Goal: Communication & Community: Answer question/provide support

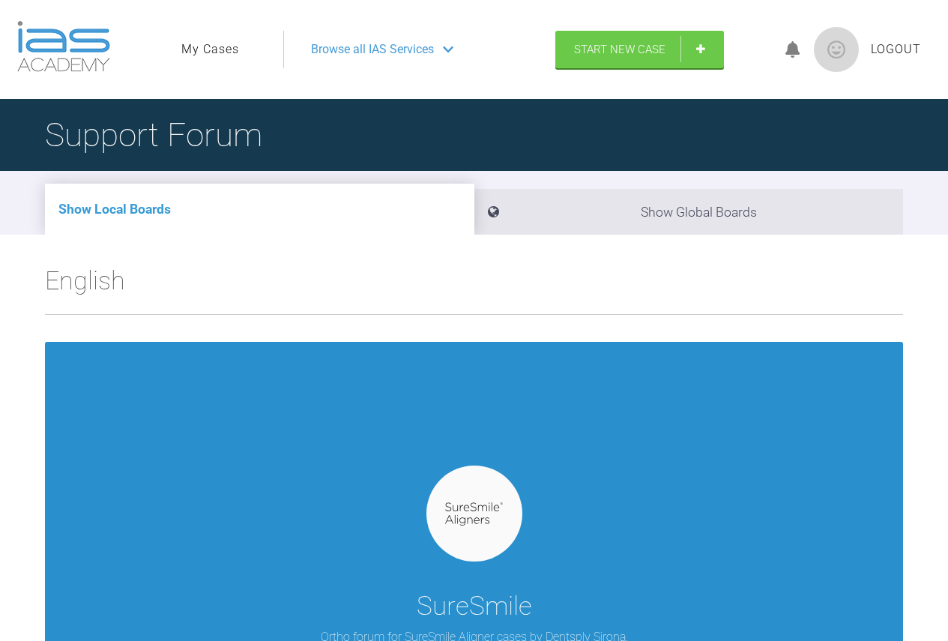
click at [478, 500] on div at bounding box center [475, 514] width 96 height 96
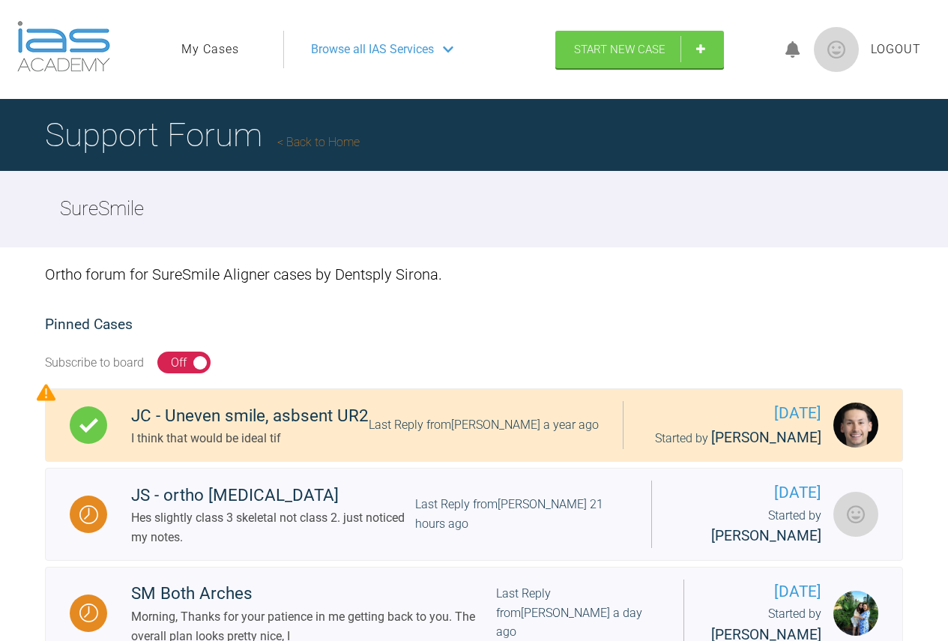
click at [232, 47] on link "My Cases" at bounding box center [210, 49] width 58 height 19
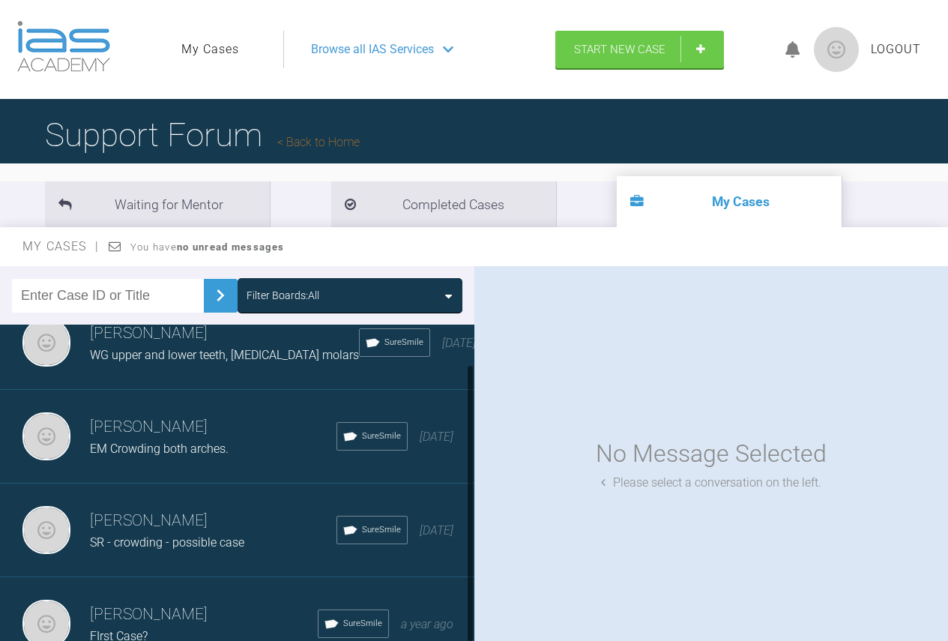
scroll to position [52, 0]
click at [189, 508] on h3 "[PERSON_NAME]" at bounding box center [213, 520] width 247 height 25
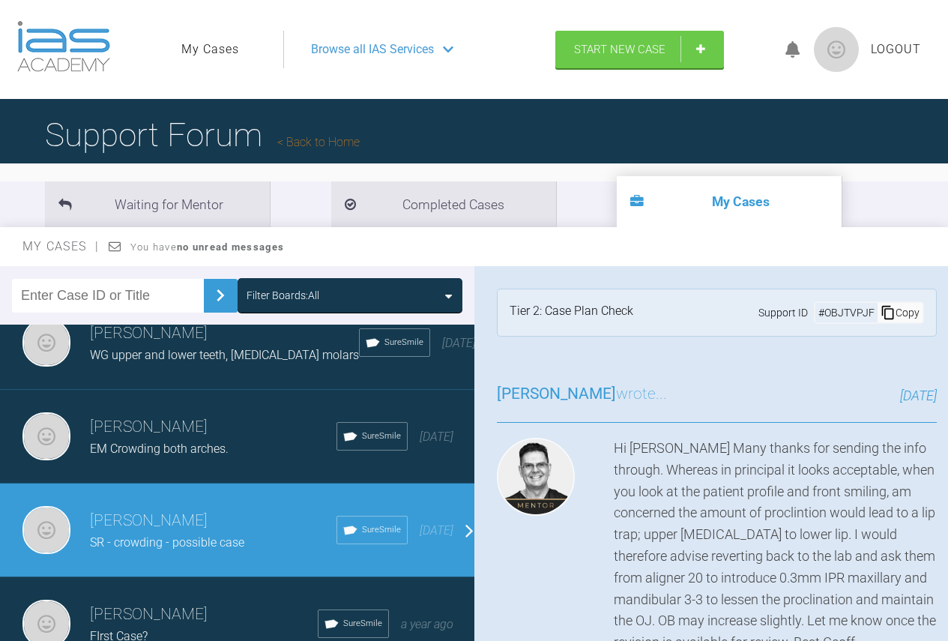
click at [189, 508] on h3 "[PERSON_NAME]" at bounding box center [213, 520] width 247 height 25
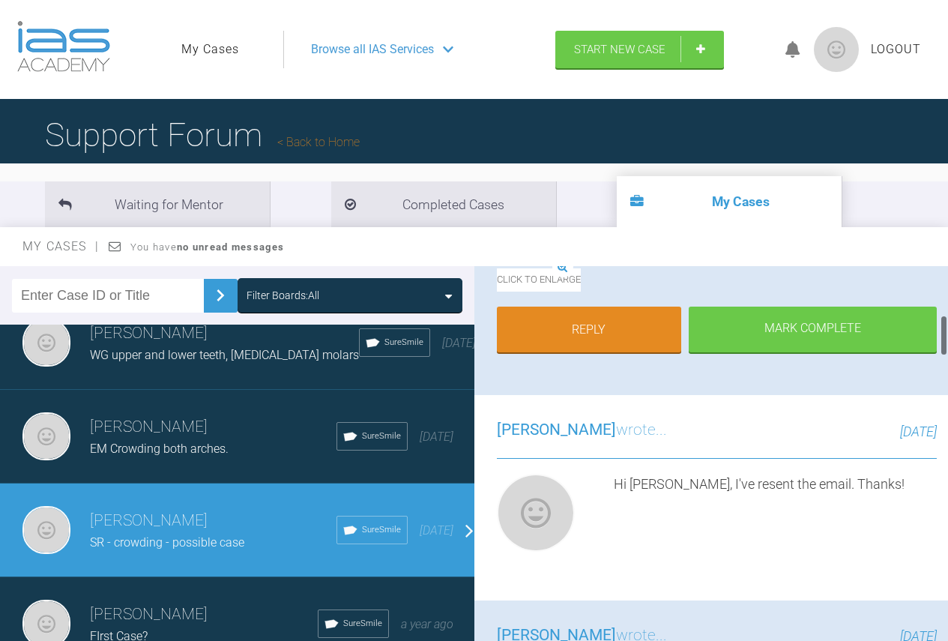
scroll to position [450, 0]
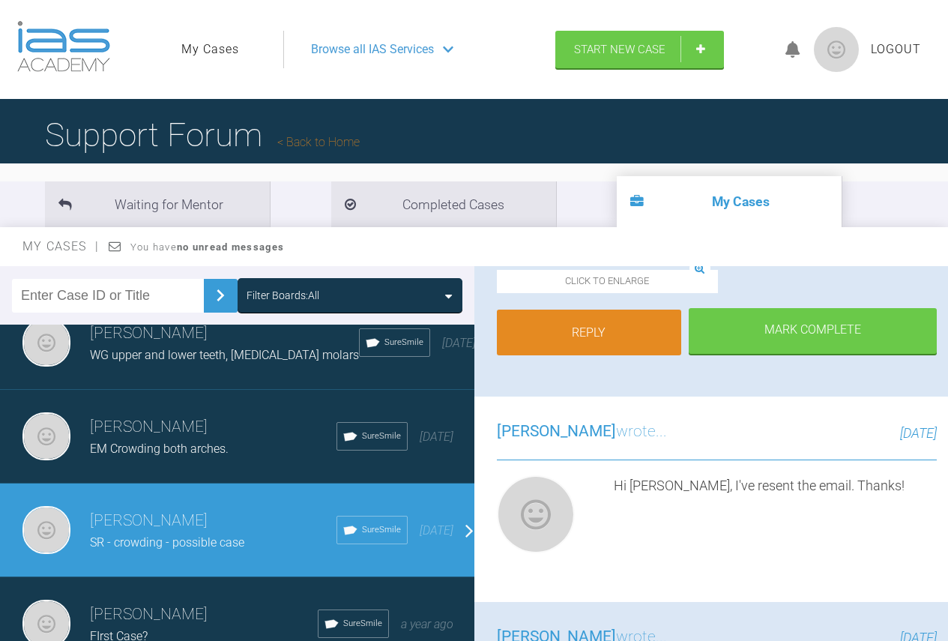
click at [631, 356] on link "Reply" at bounding box center [589, 333] width 185 height 46
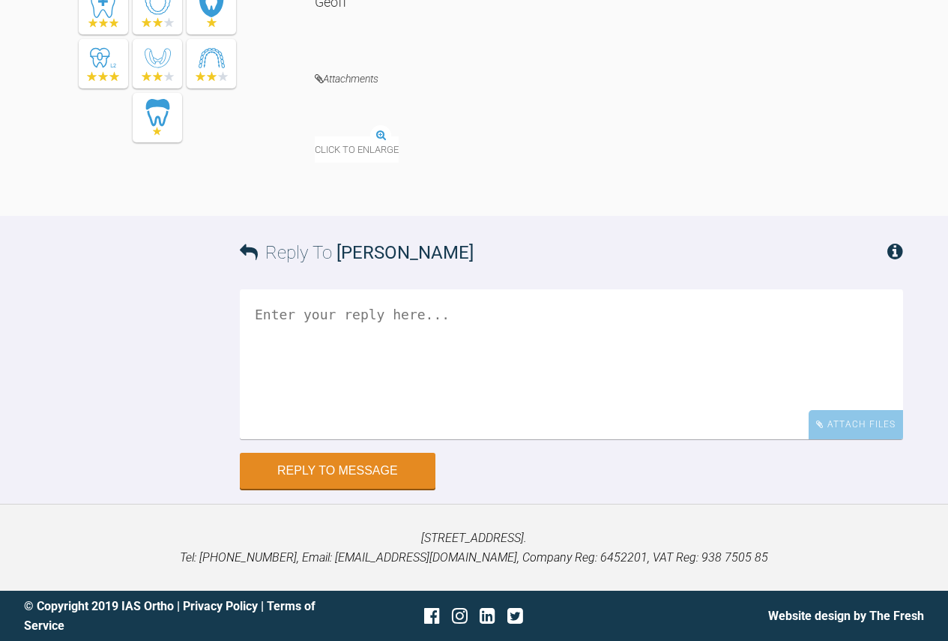
scroll to position [4603, 0]
click at [315, 137] on img at bounding box center [315, 137] width 0 height 0
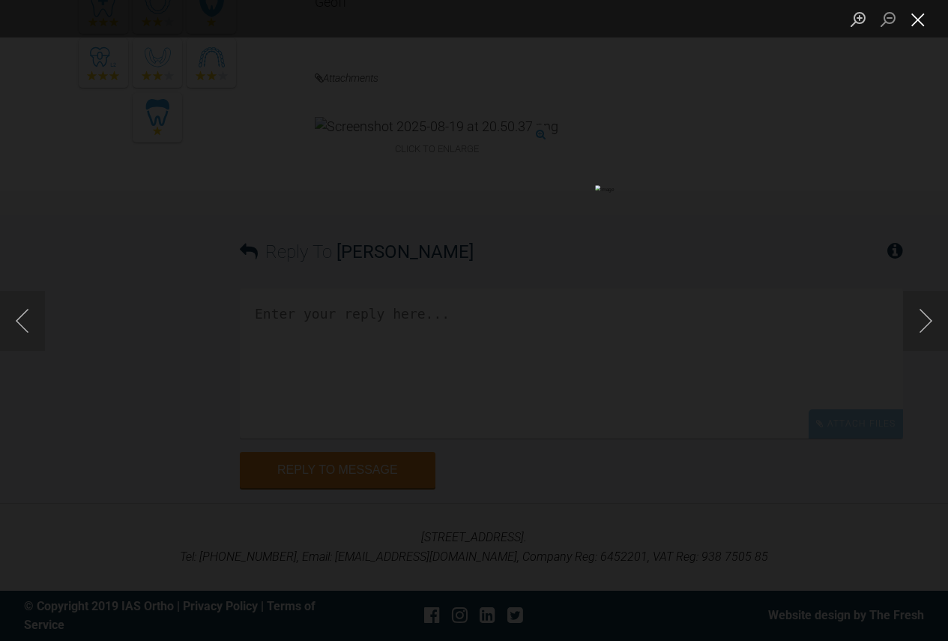
click at [923, 17] on button "Close lightbox" at bounding box center [918, 19] width 30 height 26
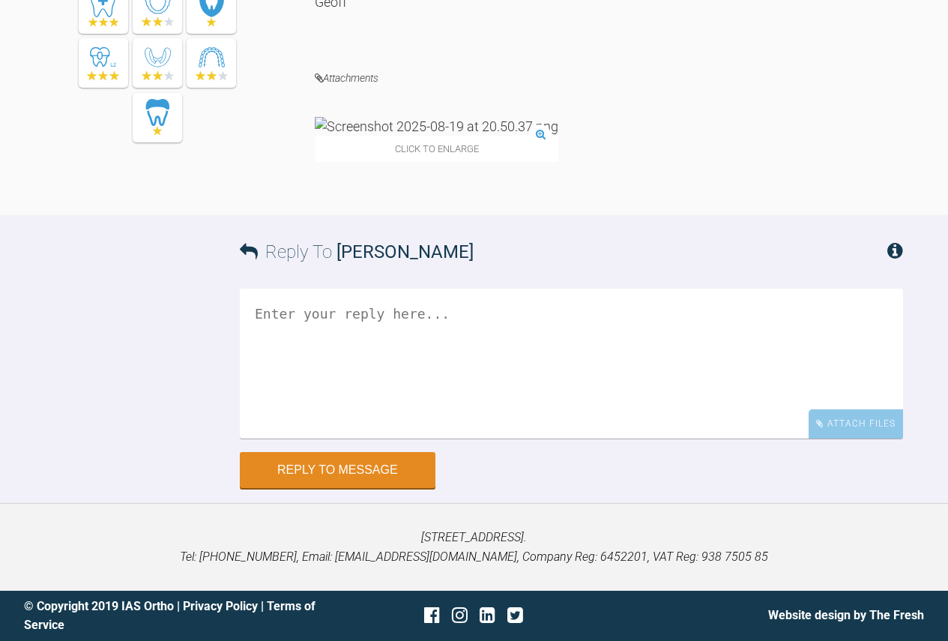
click at [419, 439] on textarea at bounding box center [571, 364] width 663 height 150
click at [352, 136] on img at bounding box center [437, 126] width 244 height 19
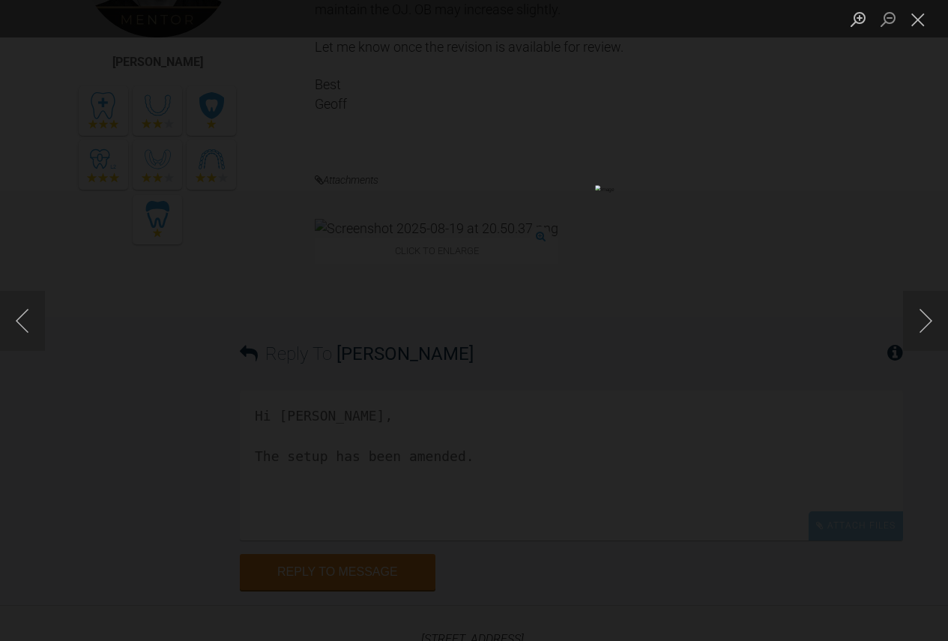
scroll to position [4378, 0]
click at [925, 24] on button "Close lightbox" at bounding box center [918, 19] width 30 height 26
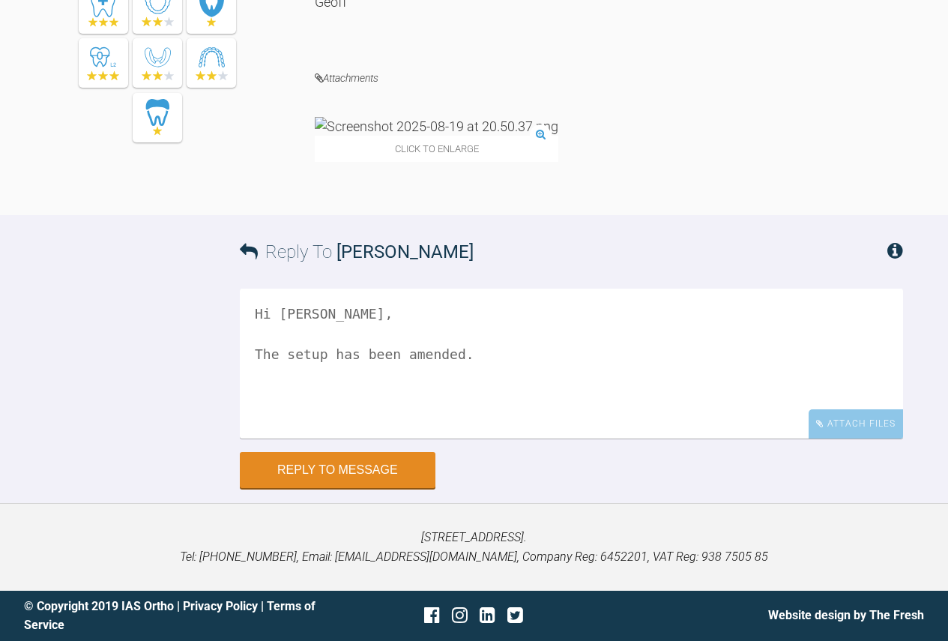
scroll to position [4828, 0]
click at [476, 358] on textarea "Hi [PERSON_NAME], The setup has been amended." at bounding box center [571, 364] width 663 height 150
click at [720, 355] on textarea "Hi [PERSON_NAME], The setup has been amended. WOuld you mind having another loo…" at bounding box center [571, 364] width 663 height 150
click at [806, 357] on textarea "Hi [PERSON_NAME], The setup has been amended. WOuld you mind having another loo…" at bounding box center [571, 364] width 663 height 150
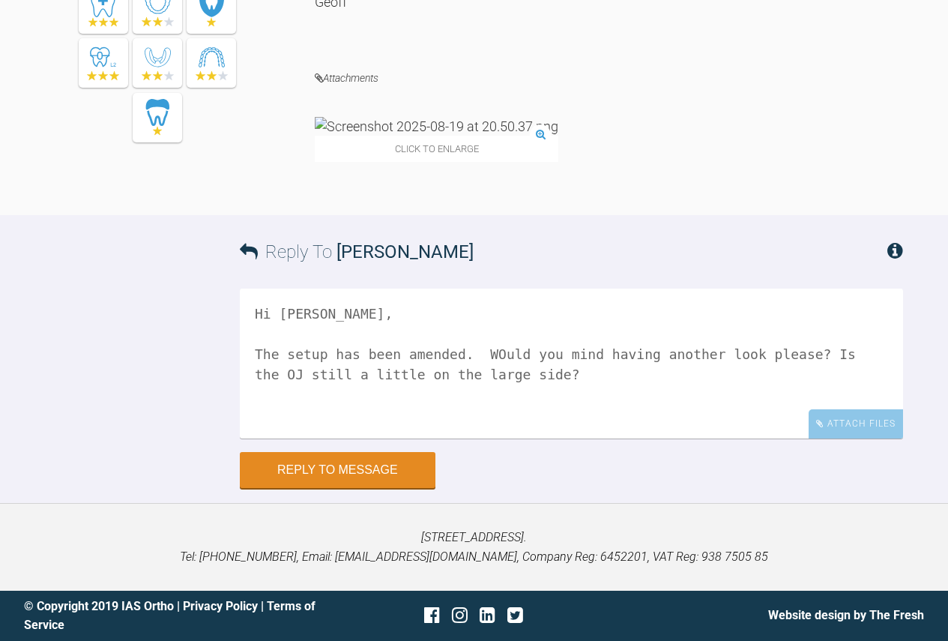
click at [443, 117] on div "Click to enlarge" at bounding box center [437, 139] width 244 height 45
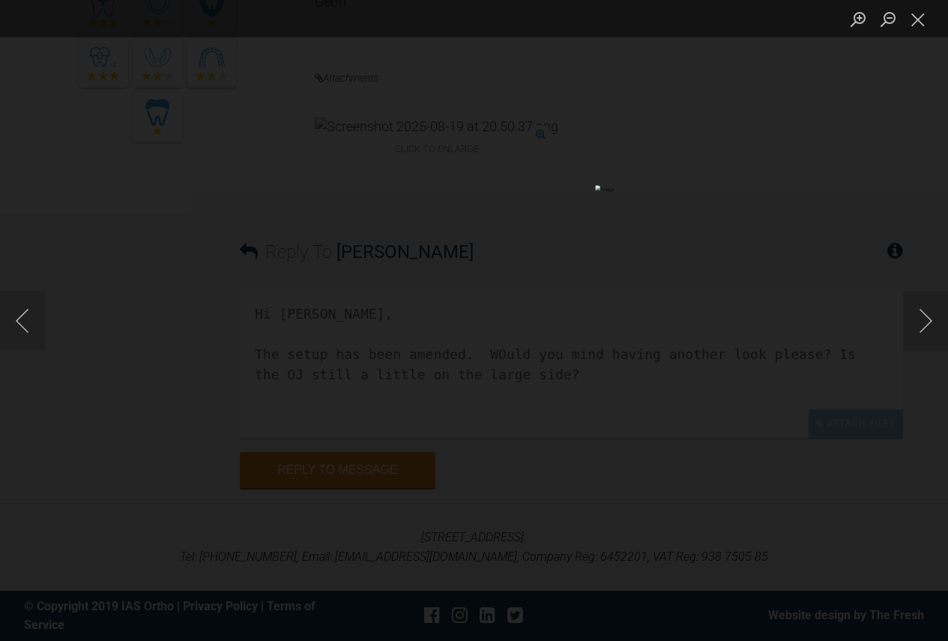
scroll to position [4603, 0]
click at [918, 22] on button "Close lightbox" at bounding box center [918, 19] width 30 height 26
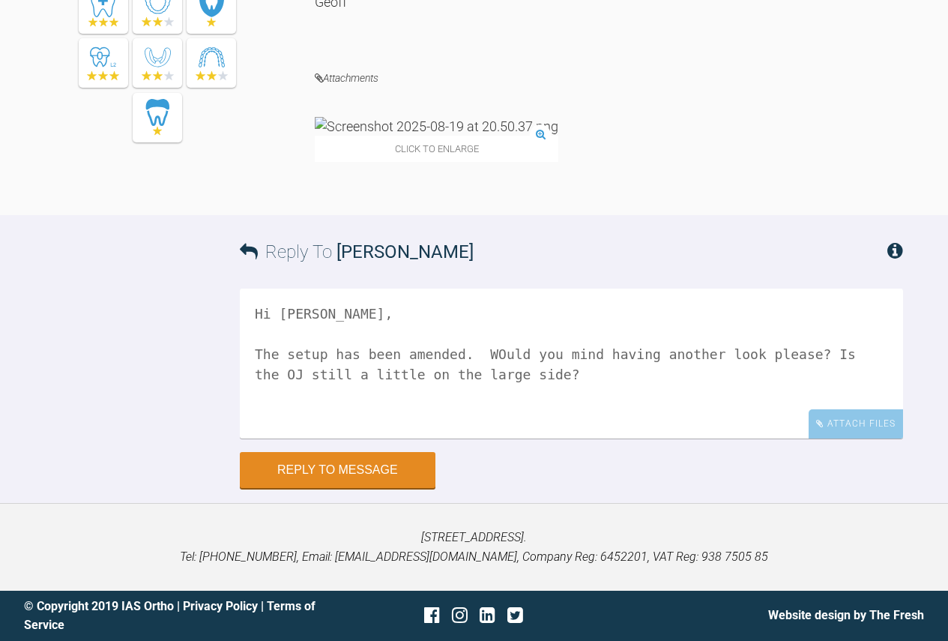
click at [563, 439] on textarea "Hi [PERSON_NAME], The setup has been amended. WOuld you mind having another loo…" at bounding box center [571, 364] width 663 height 150
click at [480, 355] on textarea "Hi [PERSON_NAME], The setup has been amended. WOuld you mind having another loo…" at bounding box center [571, 364] width 663 height 150
click at [484, 352] on textarea "Hi [PERSON_NAME], The setup has been amended. WOuld you mind having another loo…" at bounding box center [571, 364] width 663 height 150
type textarea "Hi [PERSON_NAME], The setup has been amended. Would you mind having another loo…"
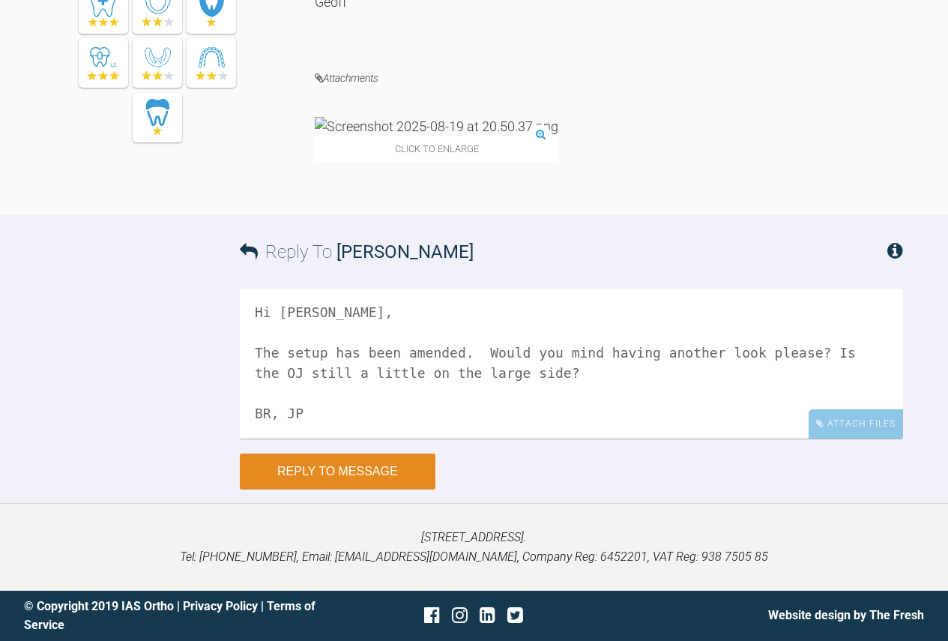
click at [361, 474] on button "Reply to Message" at bounding box center [338, 472] width 196 height 36
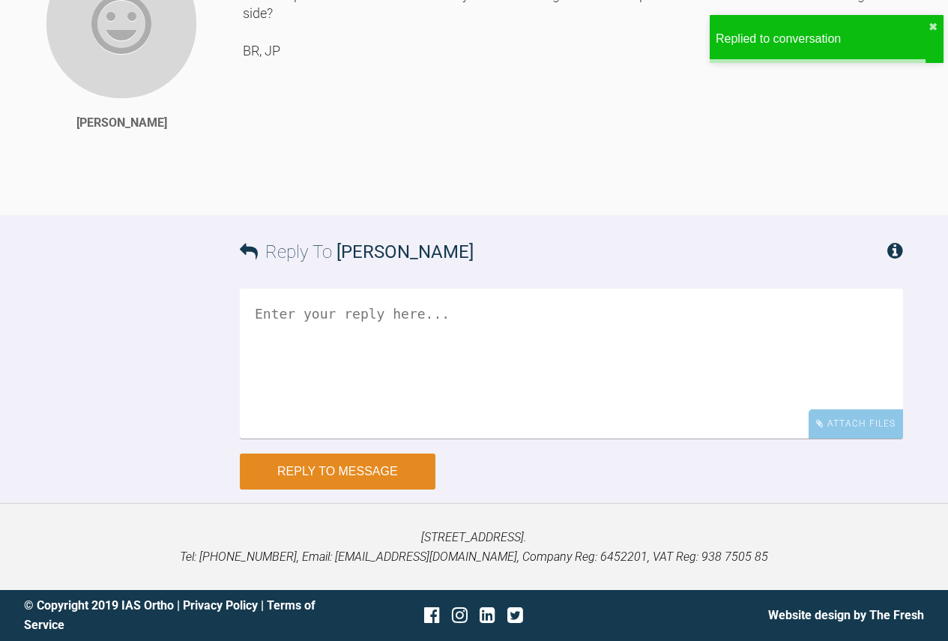
scroll to position [5228, 0]
